Goal: Check status: Check status

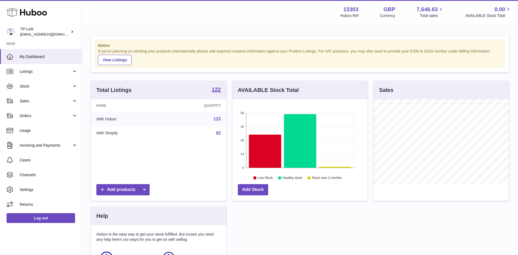
scroll to position [85, 135]
click at [46, 100] on span "Sales" at bounding box center [46, 100] width 52 height 5
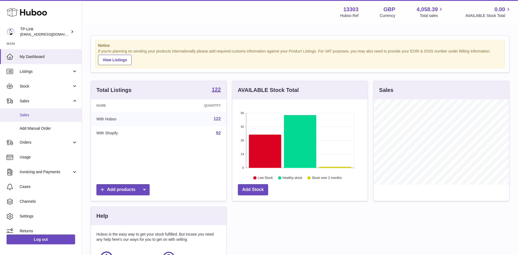
click at [35, 114] on span "Sales" at bounding box center [49, 114] width 58 height 5
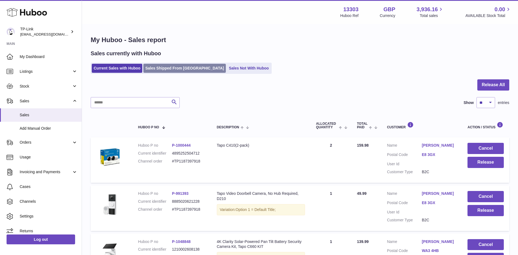
click at [160, 67] on link "Sales Shipped From Huboo" at bounding box center [184, 68] width 83 height 9
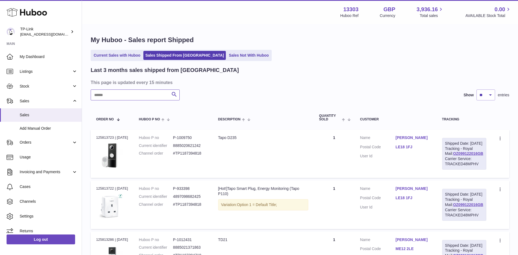
click at [126, 93] on input "text" at bounding box center [135, 94] width 89 height 11
paste input "**********"
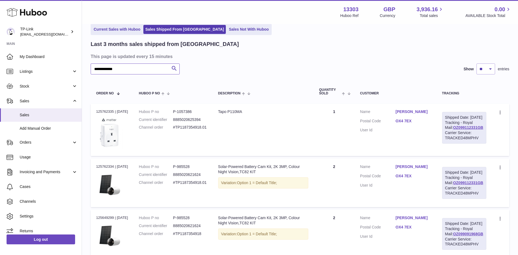
scroll to position [55, 0]
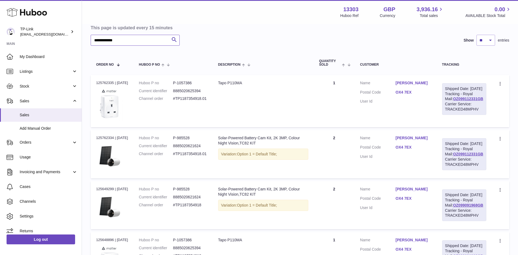
type input "**********"
drag, startPoint x: 481, startPoint y: 171, endPoint x: 447, endPoint y: 171, distance: 33.6
click at [447, 170] on div "Shipped Date: 1st Oct 2025 Tracking - Royal Mail: OZ099112331GB Carrier Service…" at bounding box center [464, 154] width 44 height 32
copy link "OZ099112331GB"
click at [460, 156] on link "OZ099112331GB" at bounding box center [468, 154] width 30 height 4
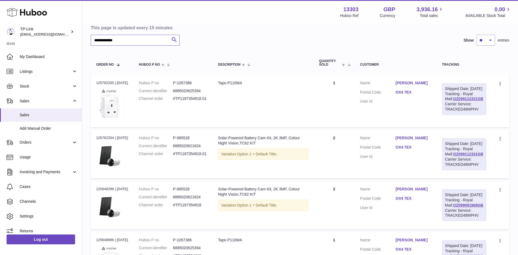
drag, startPoint x: 132, startPoint y: 39, endPoint x: 86, endPoint y: 41, distance: 46.5
click at [86, 41] on div "**********" at bounding box center [300, 134] width 436 height 328
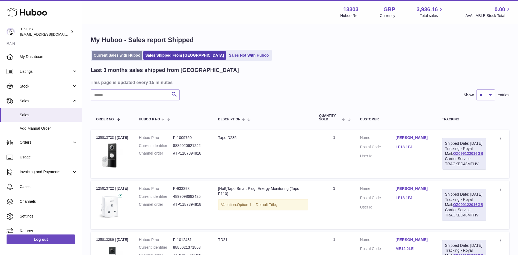
click at [114, 55] on link "Current Sales with Huboo" at bounding box center [117, 55] width 51 height 9
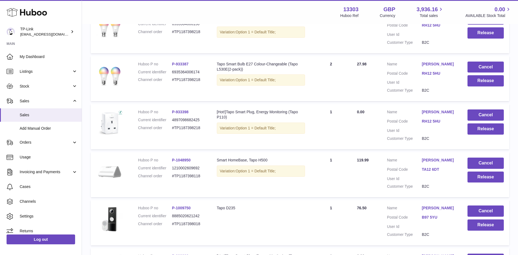
scroll to position [419, 0]
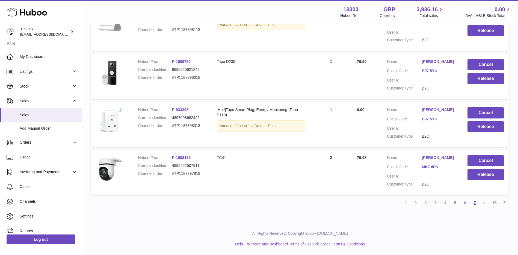
click at [472, 203] on link "7" at bounding box center [475, 203] width 10 height 10
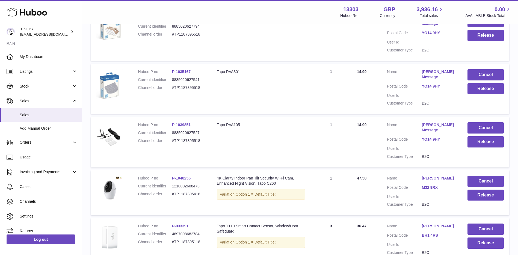
scroll to position [107, 0]
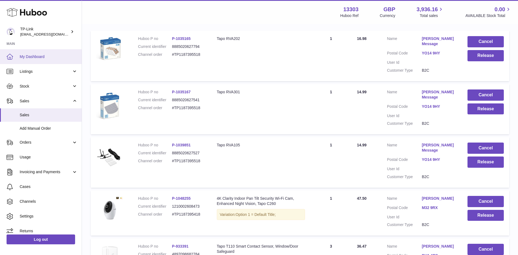
click at [46, 54] on span "My Dashboard" at bounding box center [49, 56] width 58 height 5
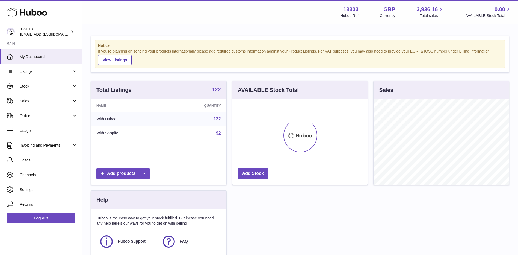
scroll to position [85, 135]
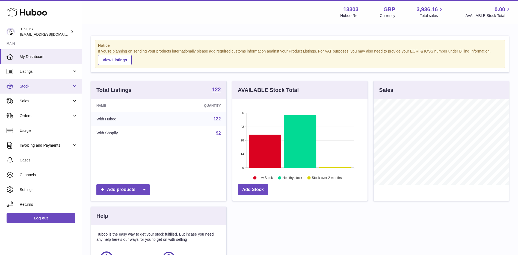
click at [44, 88] on span "Stock" at bounding box center [46, 86] width 52 height 5
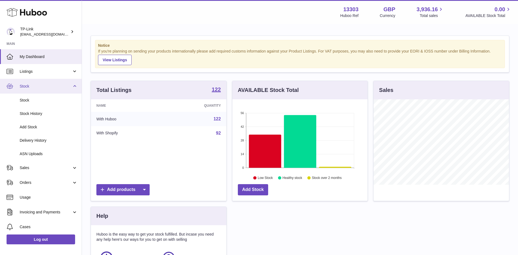
click at [43, 84] on span "Stock" at bounding box center [46, 86] width 52 height 5
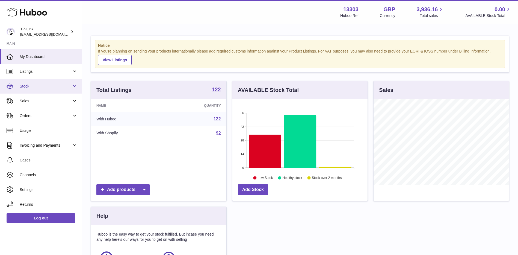
click at [43, 85] on span "Stock" at bounding box center [46, 86] width 52 height 5
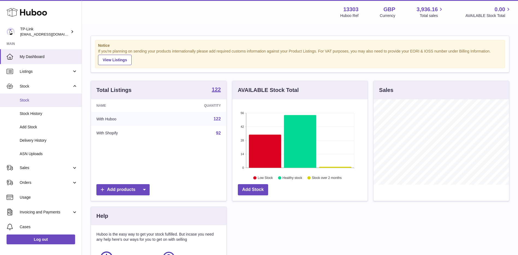
click at [32, 102] on span "Stock" at bounding box center [49, 100] width 58 height 5
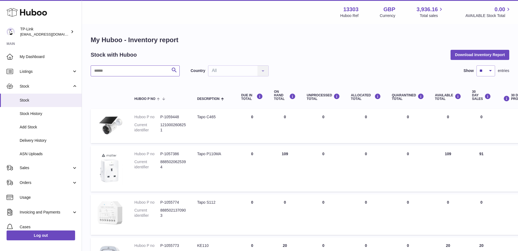
click at [145, 72] on input "text" at bounding box center [135, 70] width 89 height 11
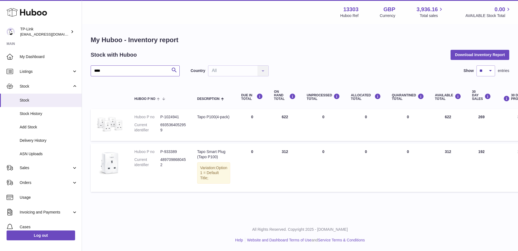
type input "****"
